Goal: Task Accomplishment & Management: Manage account settings

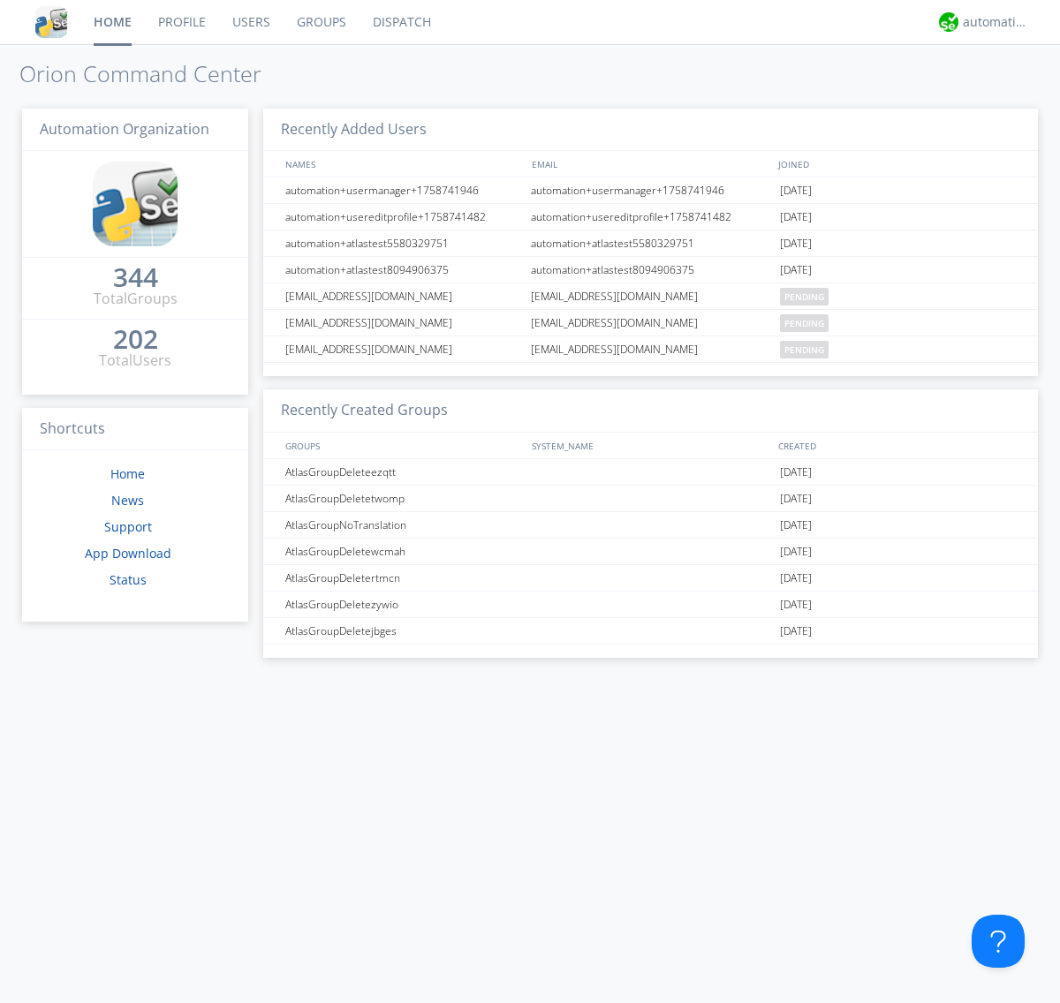
click at [320, 22] on link "Groups" at bounding box center [322, 22] width 76 height 44
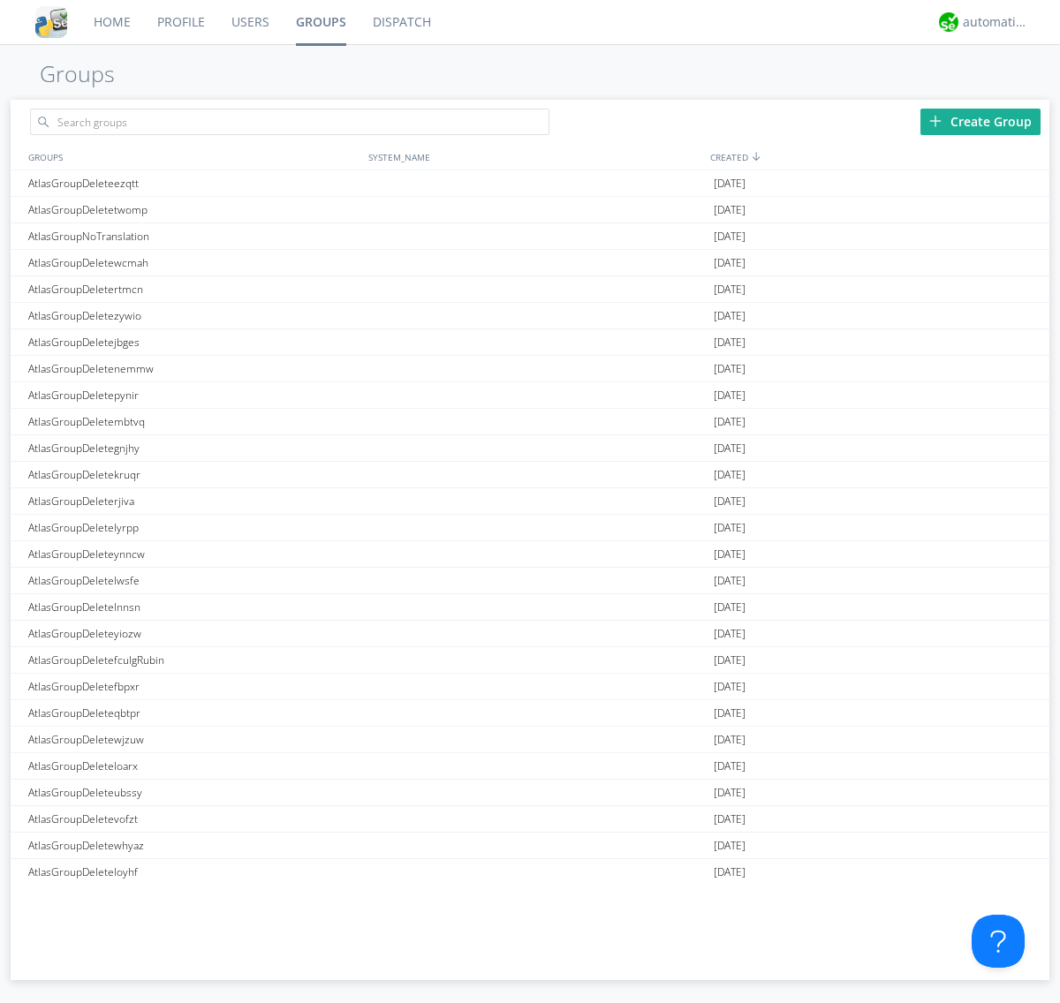
click at [980, 121] on div "Create Group" at bounding box center [980, 122] width 120 height 26
click at [320, 22] on link "Groups" at bounding box center [321, 22] width 77 height 44
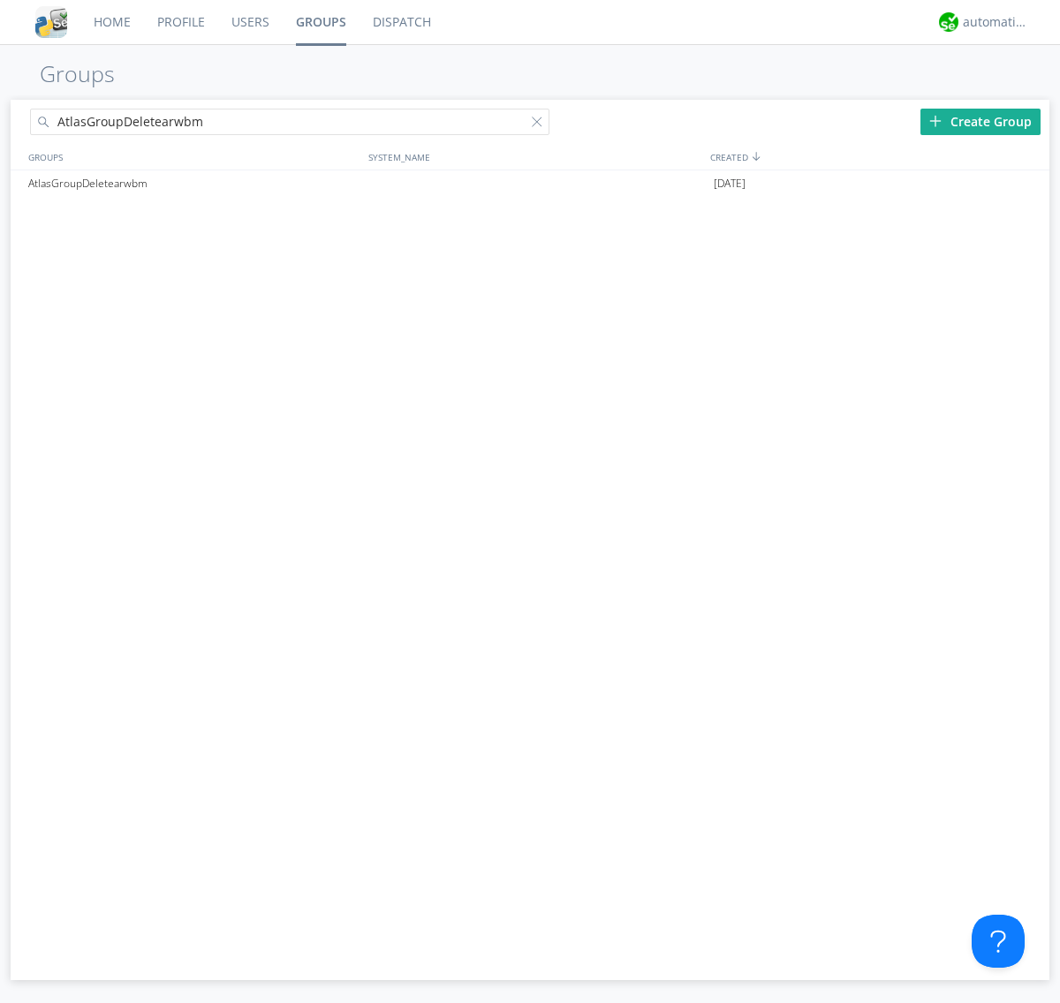
type input "AtlasGroupDeletearwbm"
click at [541, 125] on div at bounding box center [541, 126] width 18 height 18
type input "AtlasGroupDeletearwbm"
click at [193, 183] on div "AtlasGroupDeletearwbm" at bounding box center [194, 183] width 340 height 26
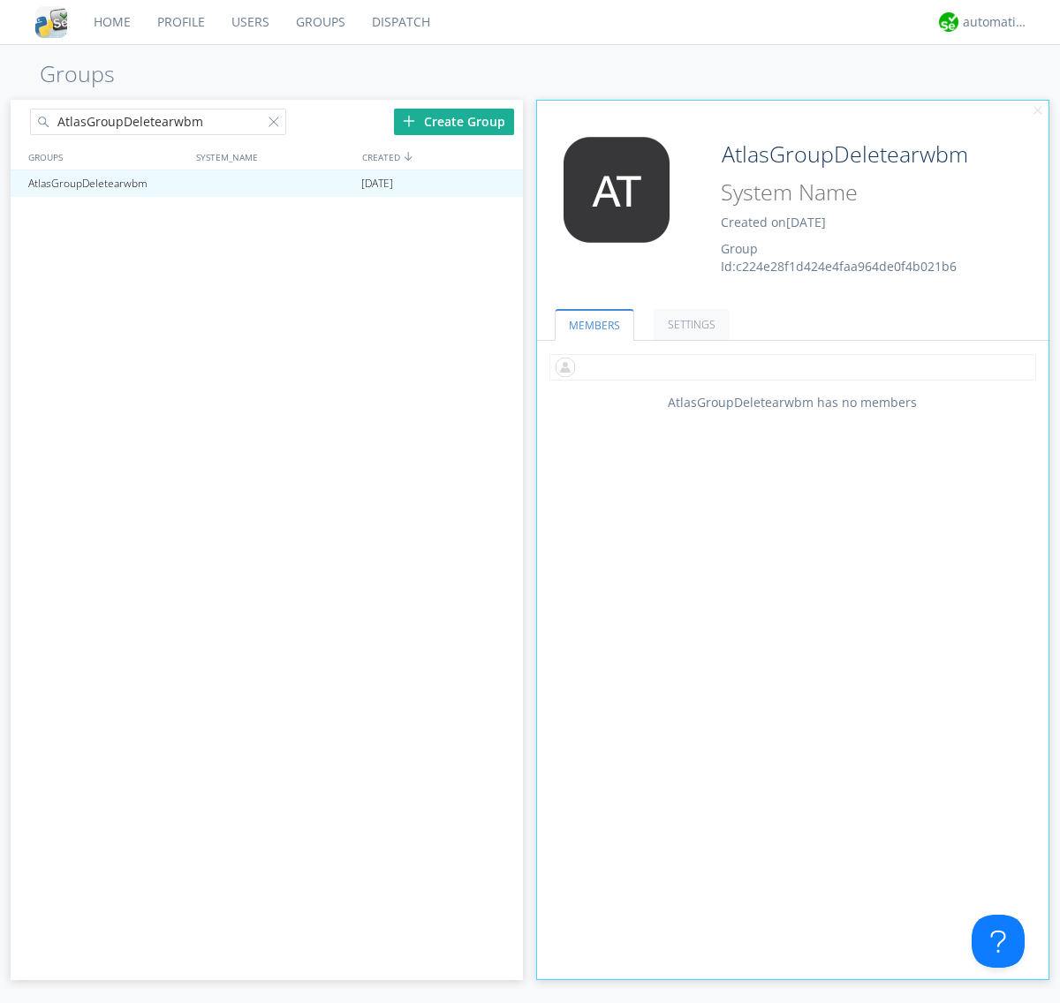
click at [792, 367] on input "text" at bounding box center [792, 367] width 487 height 26
type input "automation+atlas0005"
click at [789, 367] on input "text" at bounding box center [792, 367] width 487 height 26
type input "automation+atlas0004"
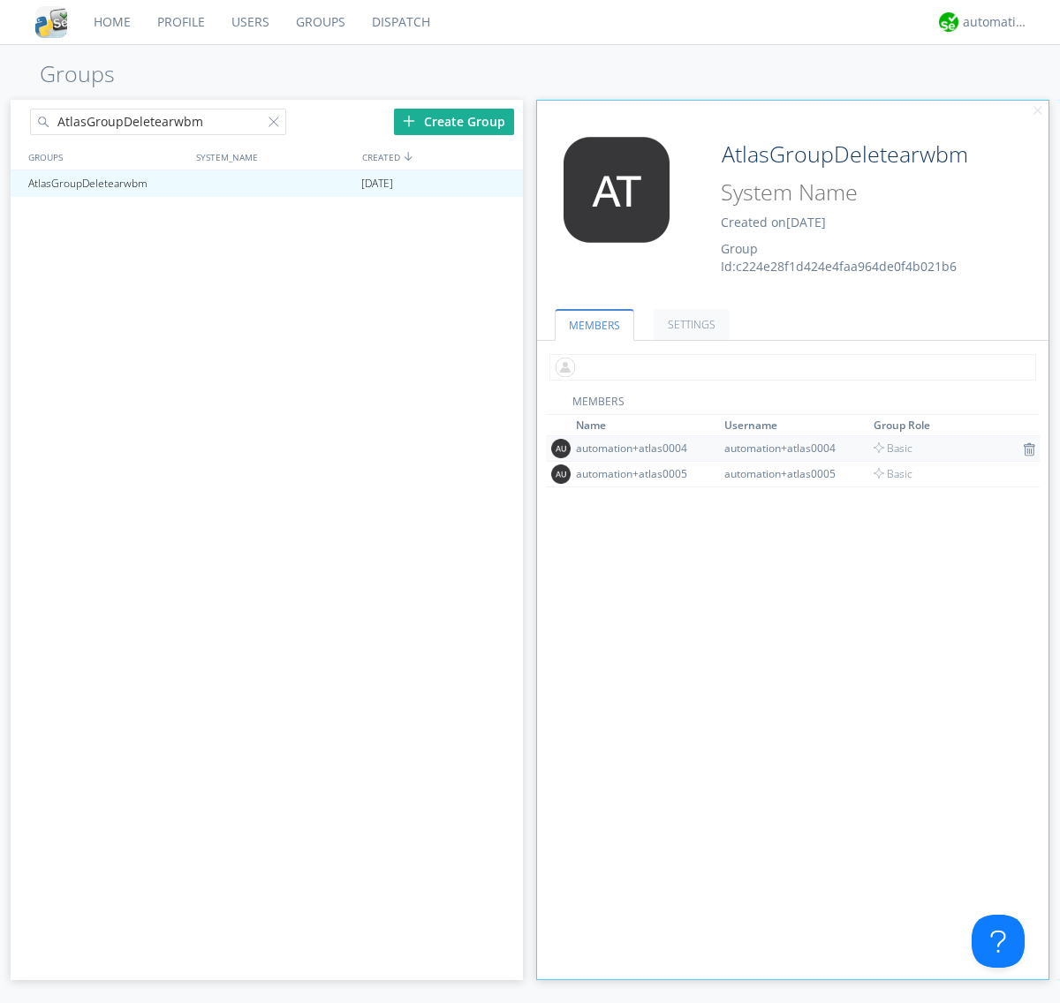
scroll to position [116, 0]
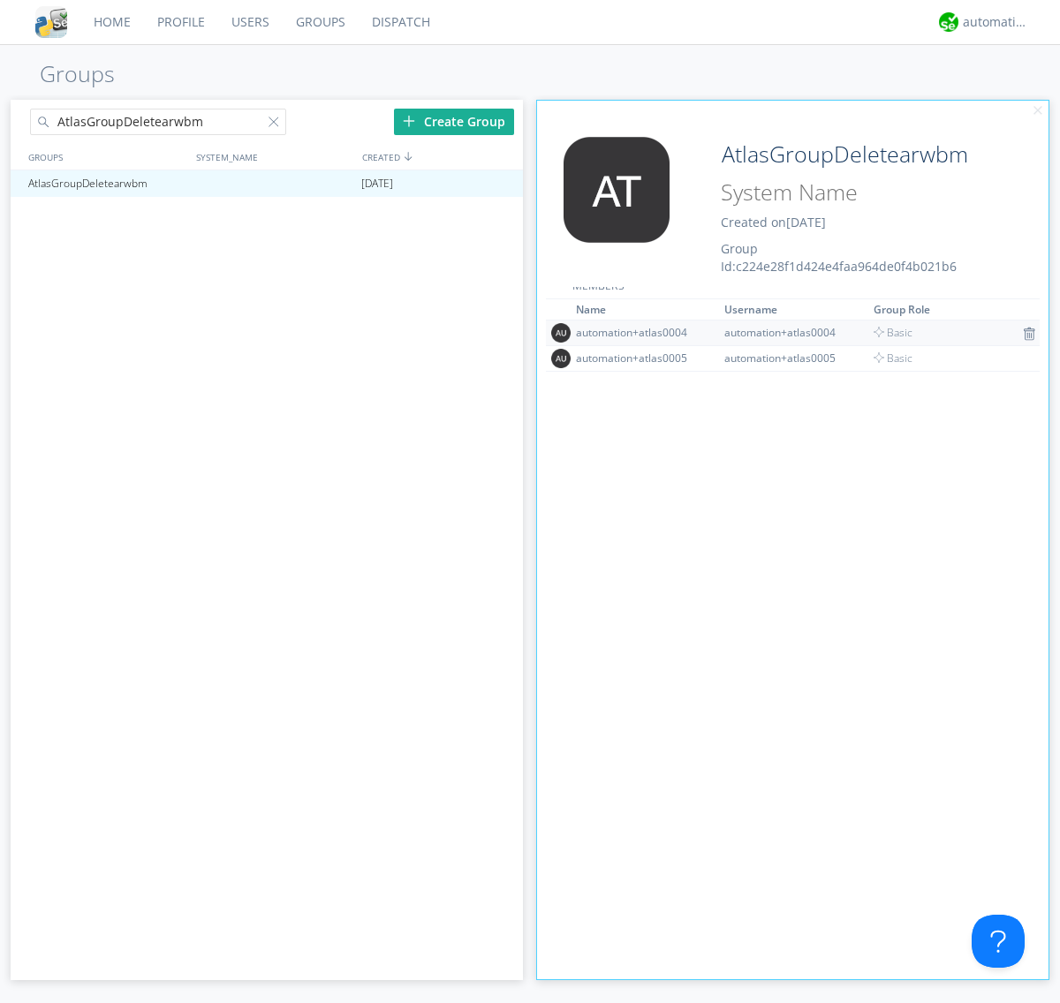
click at [1023, 333] on img at bounding box center [1029, 334] width 12 height 14
click at [500, 184] on div at bounding box center [501, 184] width 18 height 14
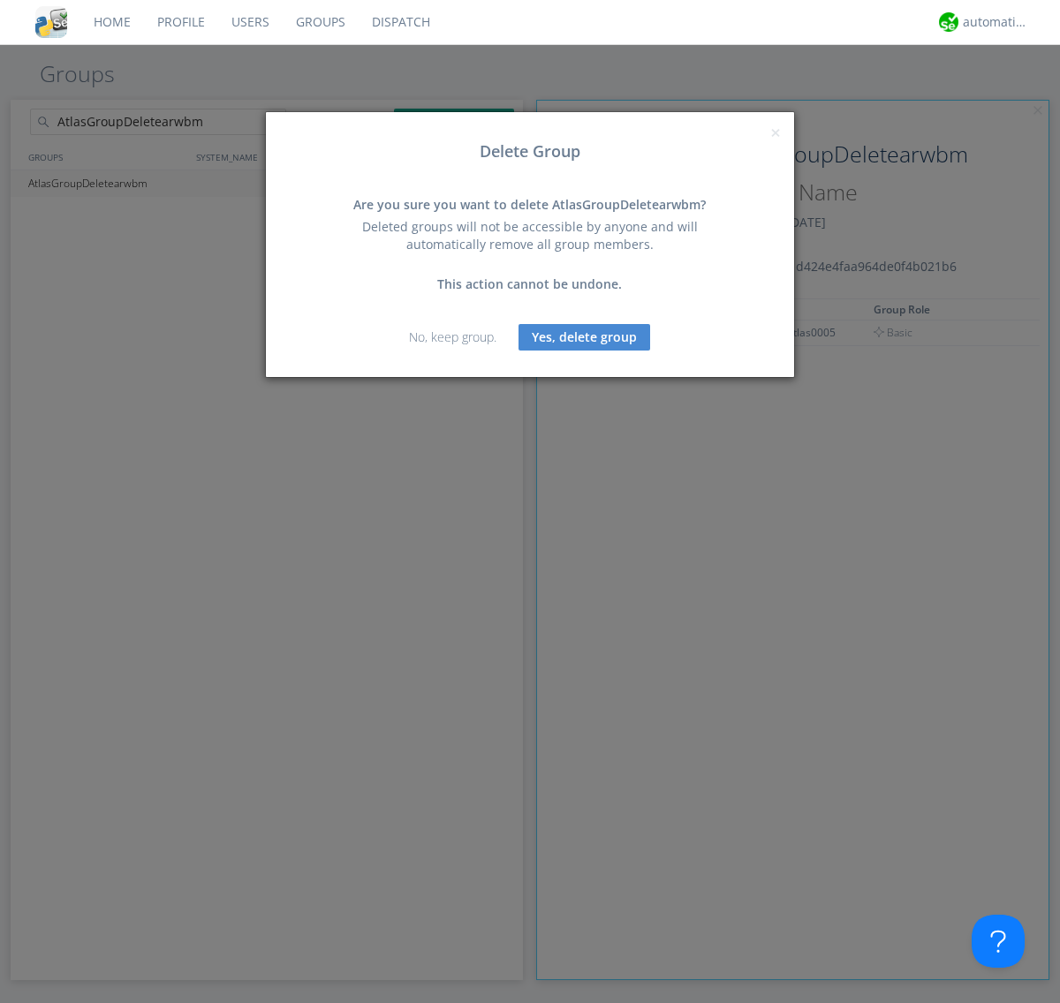
click at [585, 337] on button "Yes, delete group" at bounding box center [584, 337] width 132 height 26
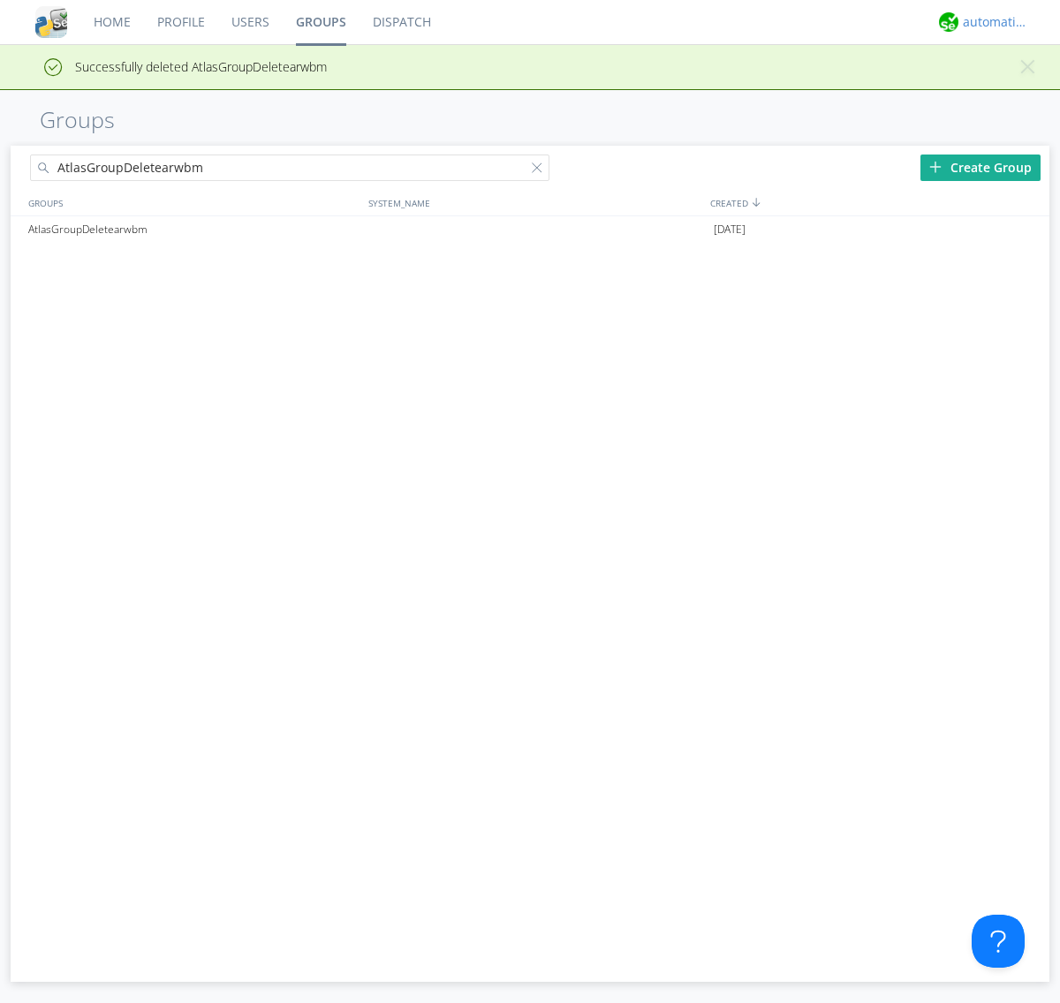
click at [991, 22] on div "automation+atlas" at bounding box center [996, 22] width 66 height 18
